Goal: Transaction & Acquisition: Subscribe to service/newsletter

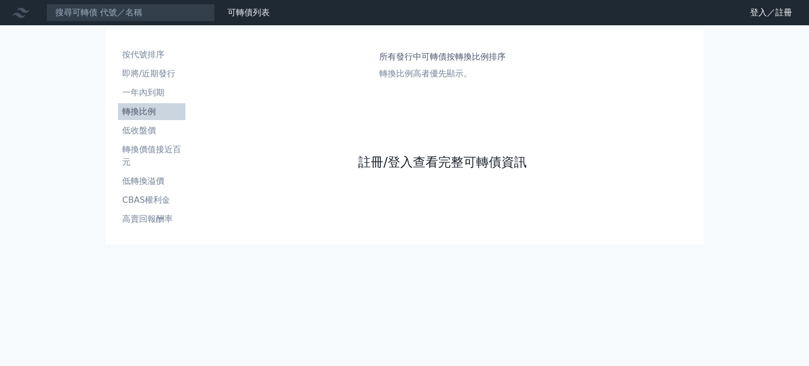
click at [457, 159] on link "註冊/登入查看完整可轉債資訊" at bounding box center [442, 162] width 169 height 17
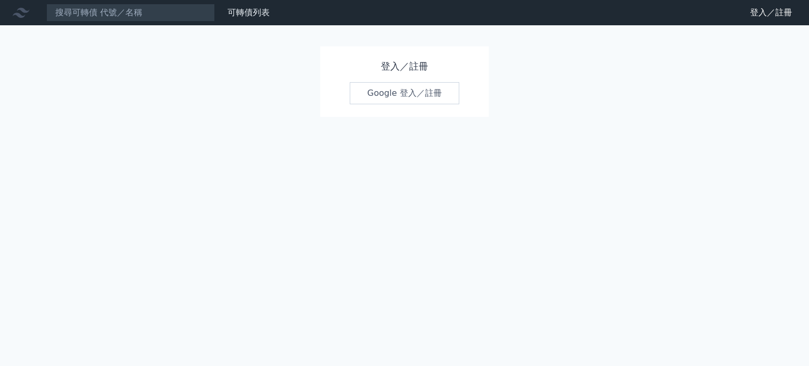
drag, startPoint x: 395, startPoint y: 101, endPoint x: 396, endPoint y: 86, distance: 14.2
click at [395, 101] on link "Google 登入／註冊" at bounding box center [405, 93] width 110 height 22
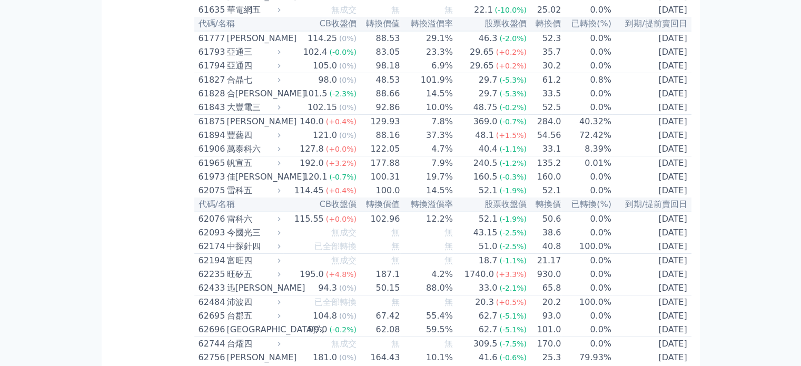
scroll to position [3844, 0]
